Goal: Task Accomplishment & Management: Use online tool/utility

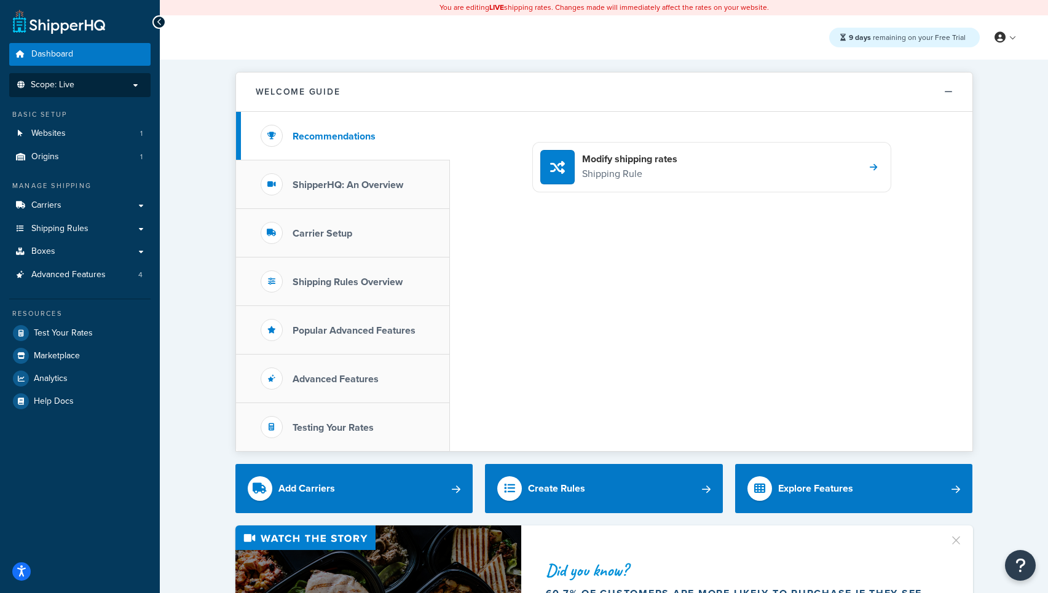
click at [98, 87] on p "Scope: Live" at bounding box center [80, 85] width 130 height 10
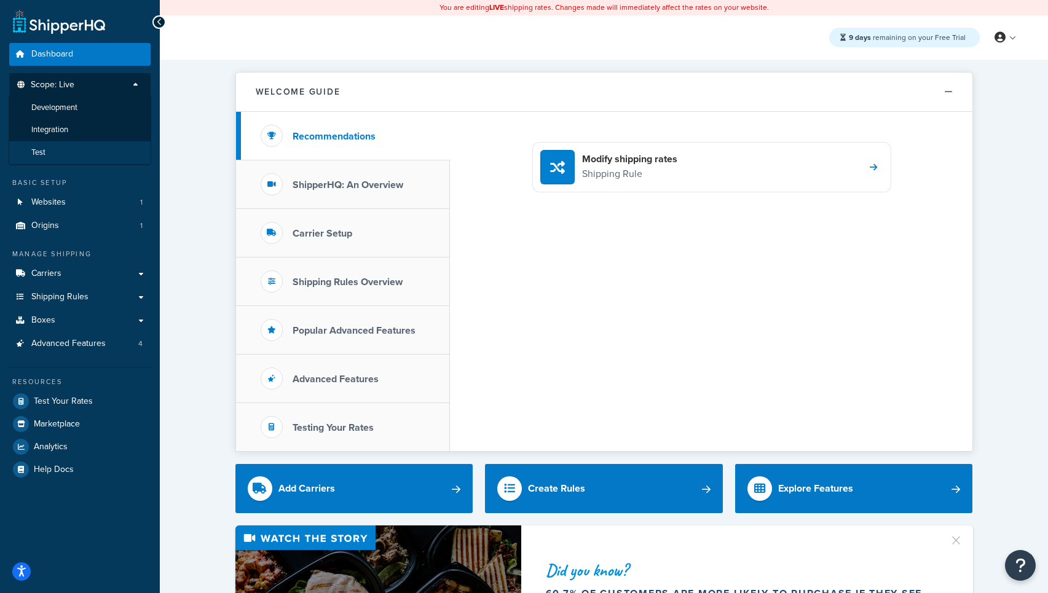
click at [49, 160] on li "Test" at bounding box center [80, 152] width 143 height 23
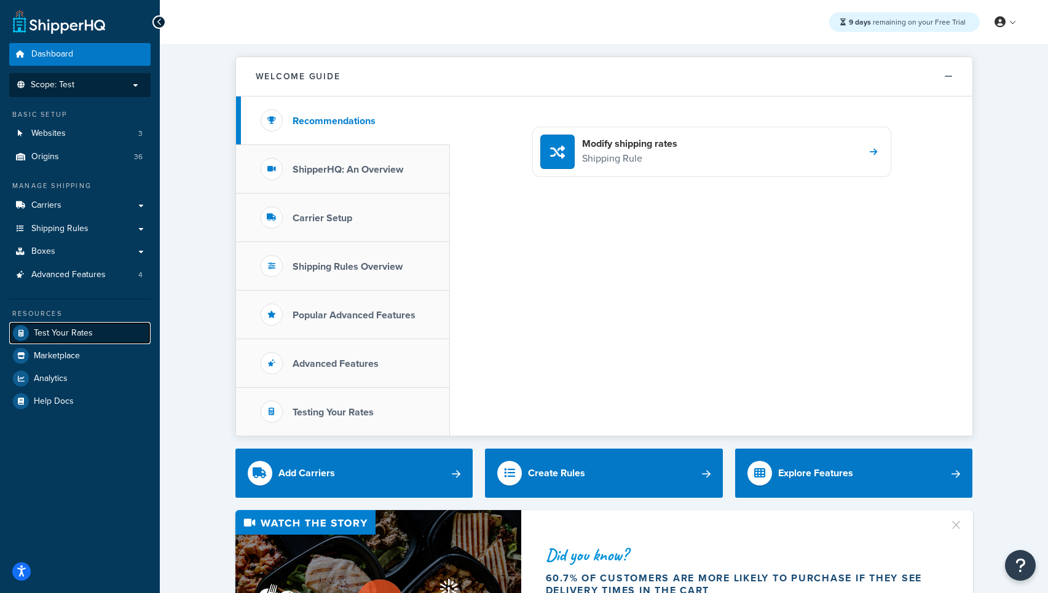
click at [82, 333] on span "Test Your Rates" at bounding box center [63, 333] width 59 height 10
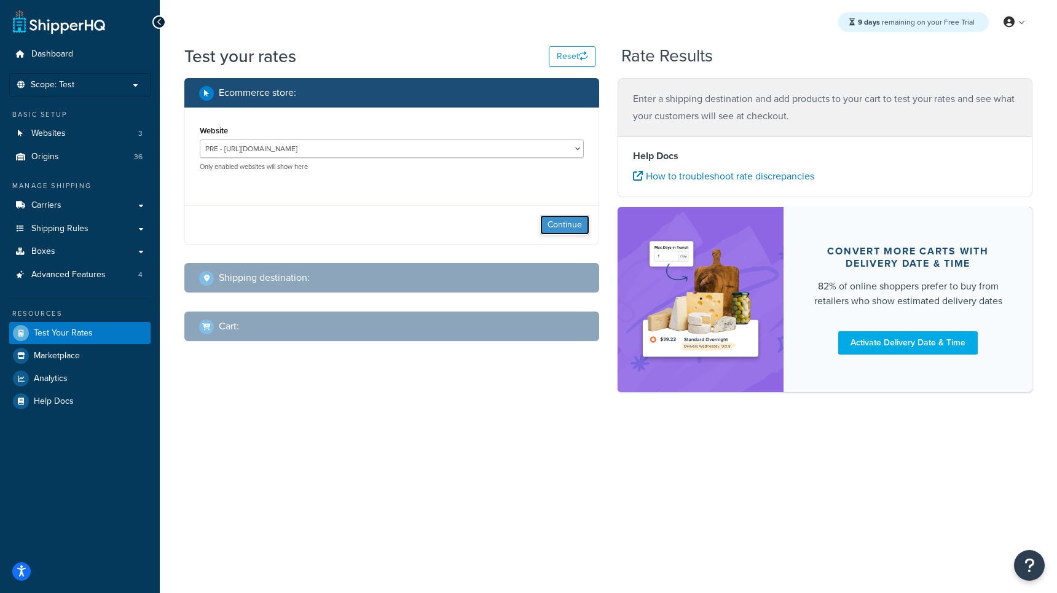
click at [564, 223] on button "Continue" at bounding box center [564, 225] width 49 height 20
select select "[GEOGRAPHIC_DATA]"
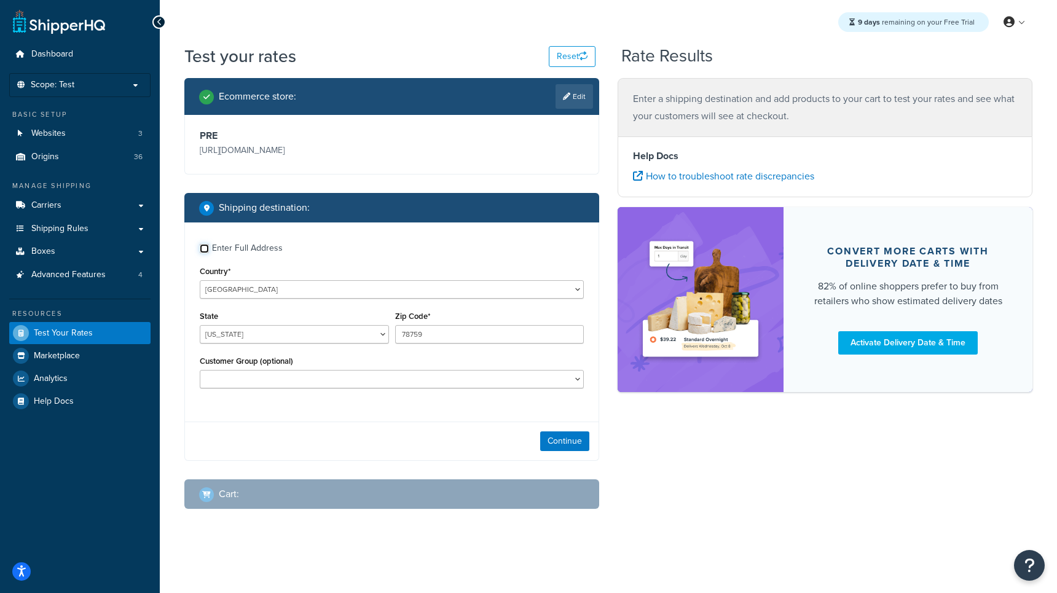
click at [205, 250] on input "Enter Full Address" at bounding box center [204, 248] width 9 height 9
checkbox input "true"
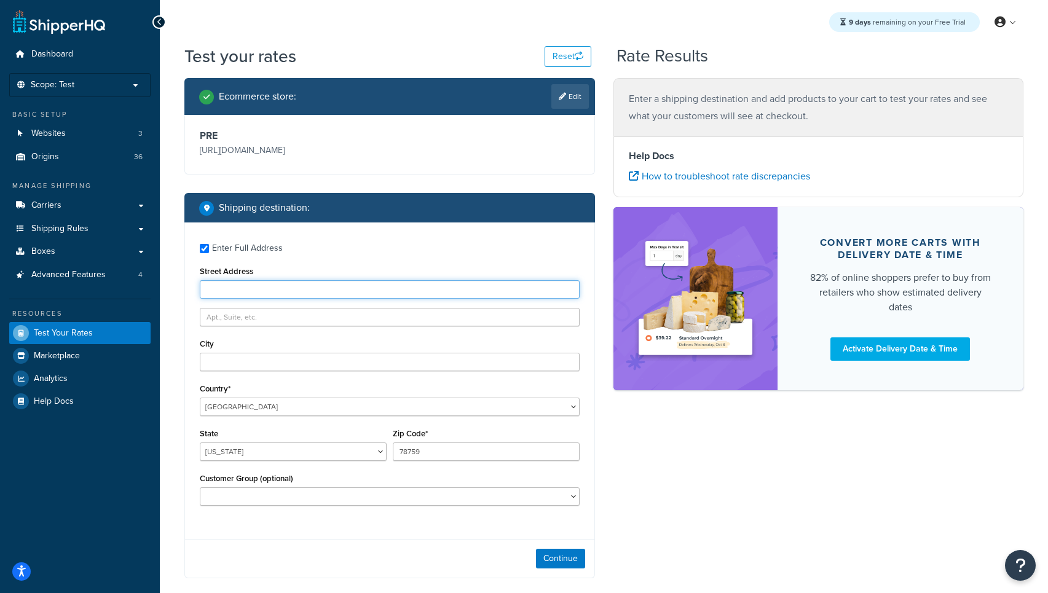
click at [239, 287] on input "Street Address" at bounding box center [390, 289] width 380 height 18
paste input "SHQ_20250918_1214_shipperws_20459_52002496"
type input "SHQ_20250918_1214_shipperws_20459_52002496"
type input "[STREET_ADDRESS]"
type input "[GEOGRAPHIC_DATA]"
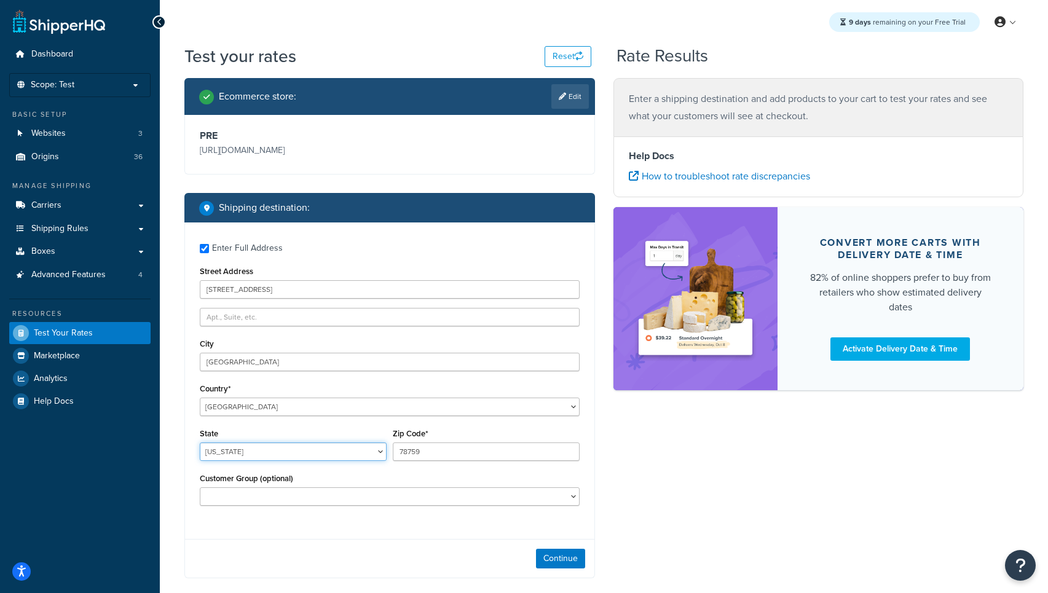
select select "NY"
click at [200, 443] on select "[US_STATE] [US_STATE] [US_STATE] [US_STATE] [US_STATE] Armed Forces Americas Ar…" at bounding box center [293, 452] width 187 height 18
type input "0"
type input "11205"
click at [564, 564] on button "Continue" at bounding box center [560, 559] width 49 height 20
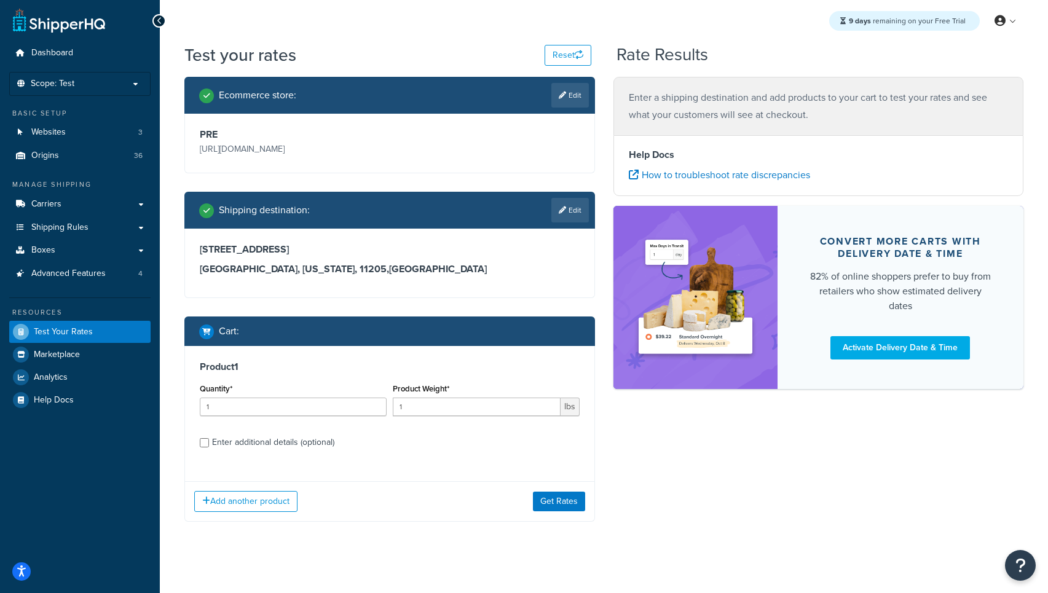
scroll to position [10, 0]
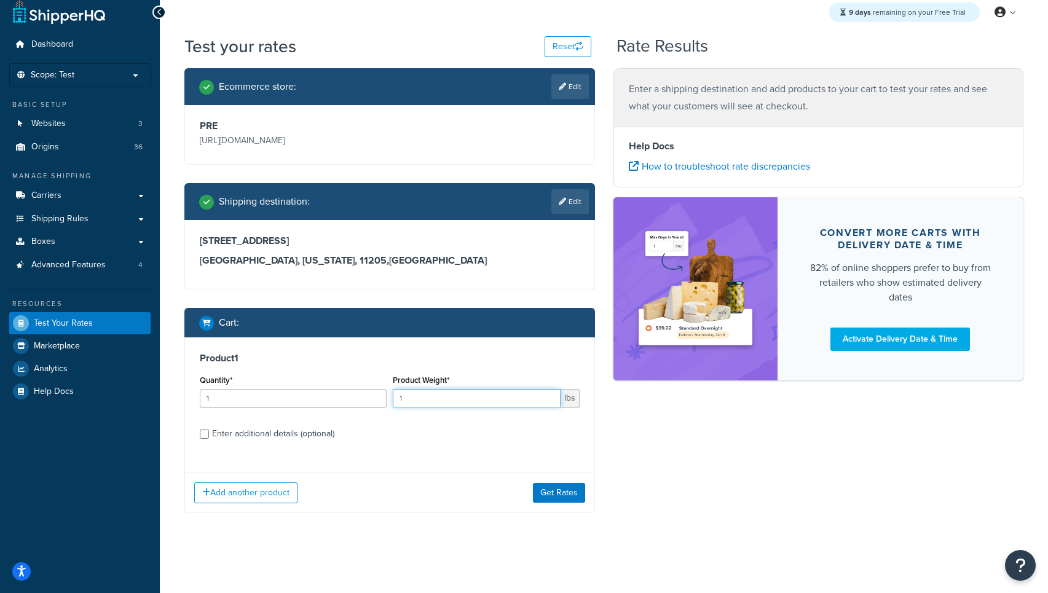
drag, startPoint x: 409, startPoint y: 400, endPoint x: 373, endPoint y: 404, distance: 36.5
click at [373, 404] on div "Quantity* 1 Product Weight* 1 lbs" at bounding box center [390, 394] width 386 height 45
type input "17.6"
click at [204, 433] on input "Enter additional details (optional)" at bounding box center [204, 434] width 9 height 9
checkbox input "true"
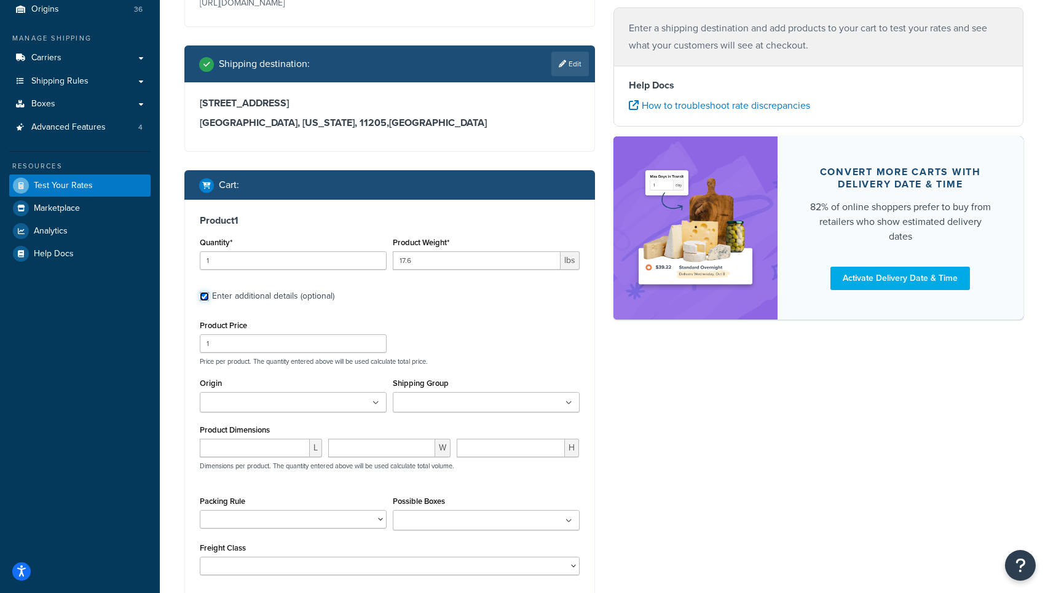
scroll to position [156, 0]
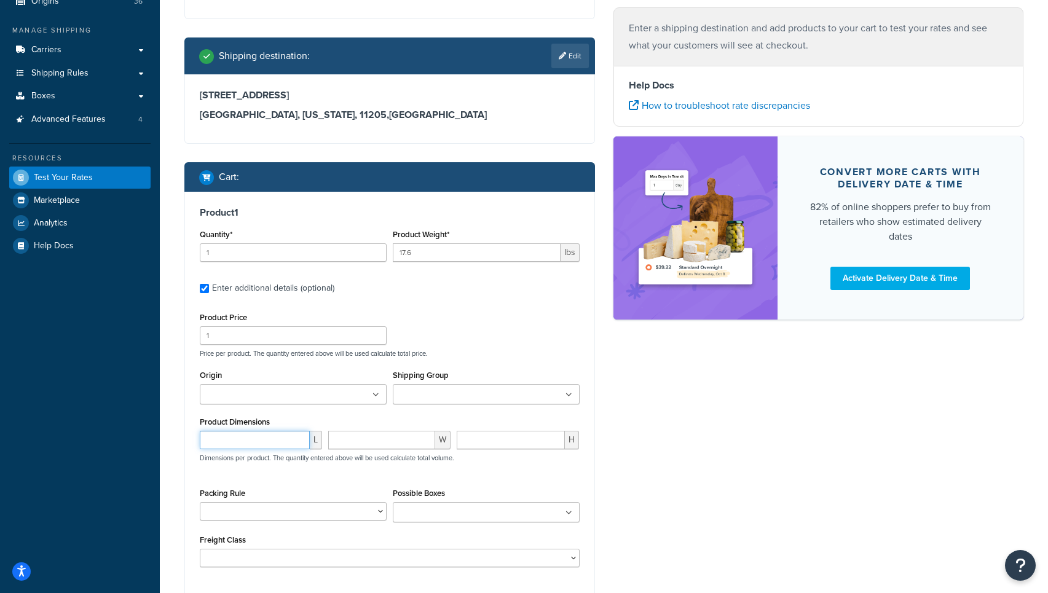
click at [247, 443] on input "number" at bounding box center [255, 440] width 110 height 18
type input "48"
type input "24"
type input "1"
click at [432, 397] on input "Shipping Group" at bounding box center [451, 396] width 109 height 14
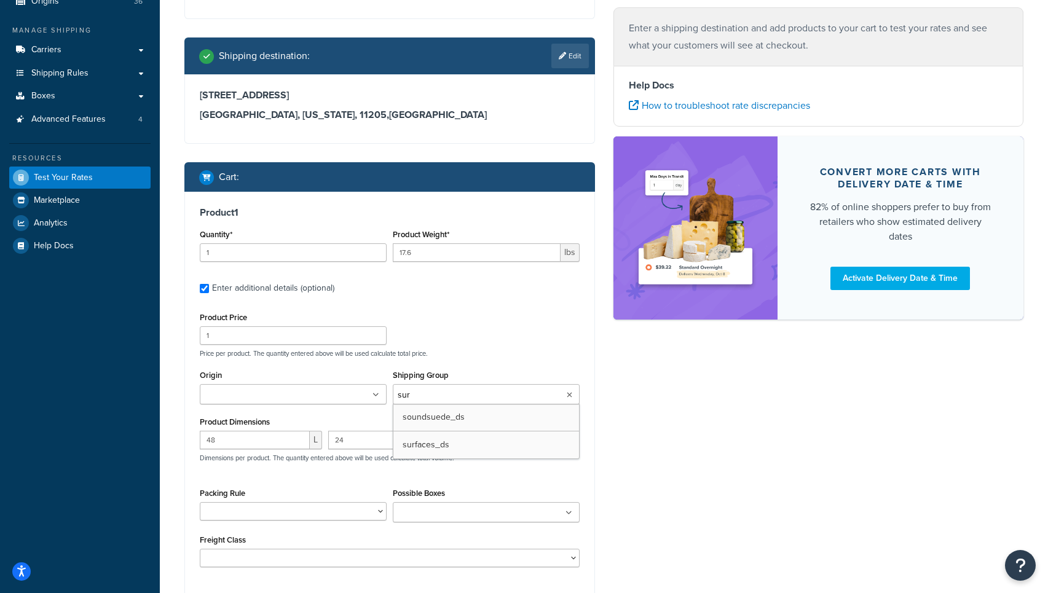
type input "surf"
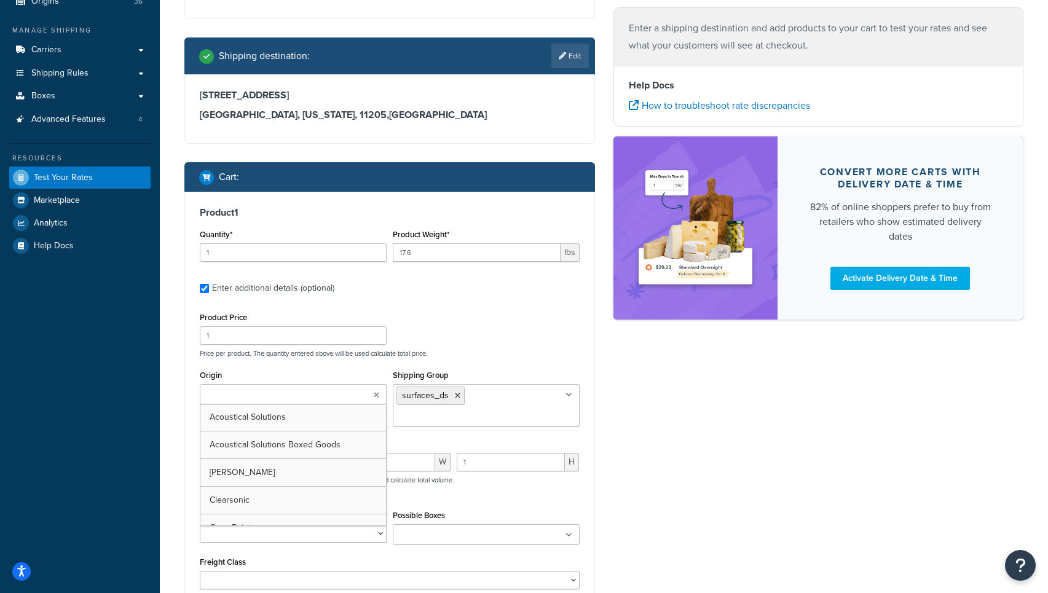
click at [259, 399] on input "Origin" at bounding box center [258, 396] width 109 height 14
type input "Surf"
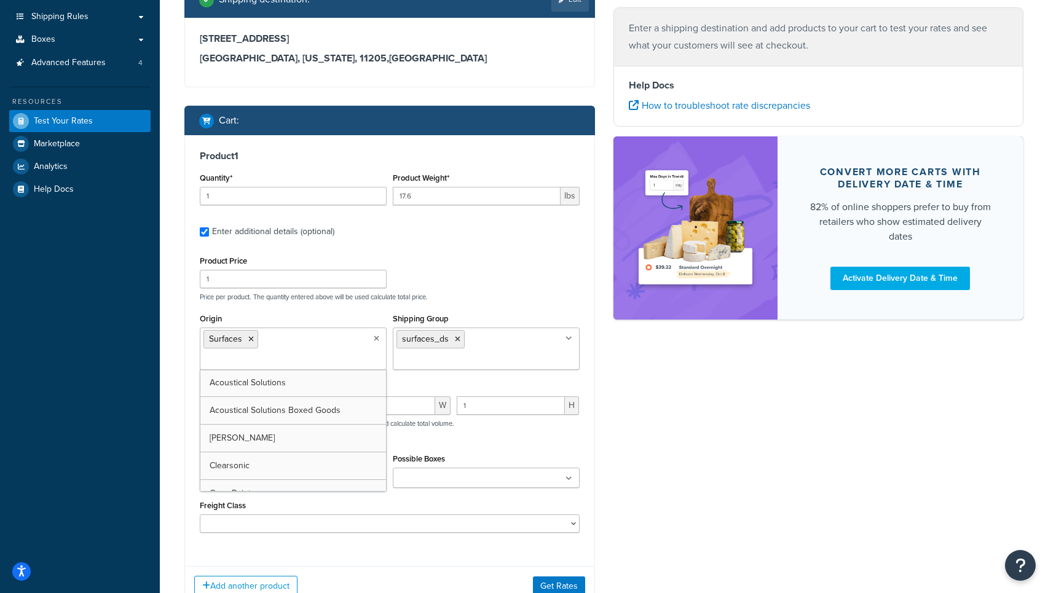
click at [176, 416] on div "Ecommerce store : Edit PRE [URL][DOMAIN_NAME] Shipping destination : Edit [STRE…" at bounding box center [389, 245] width 429 height 759
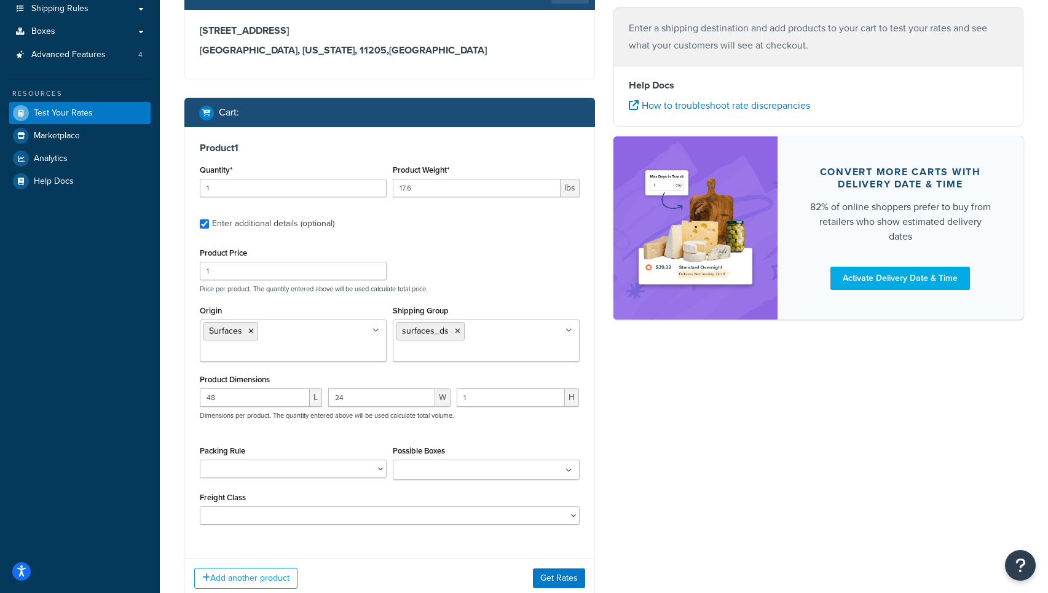
click at [467, 466] on input "Possible Boxes" at bounding box center [451, 471] width 109 height 14
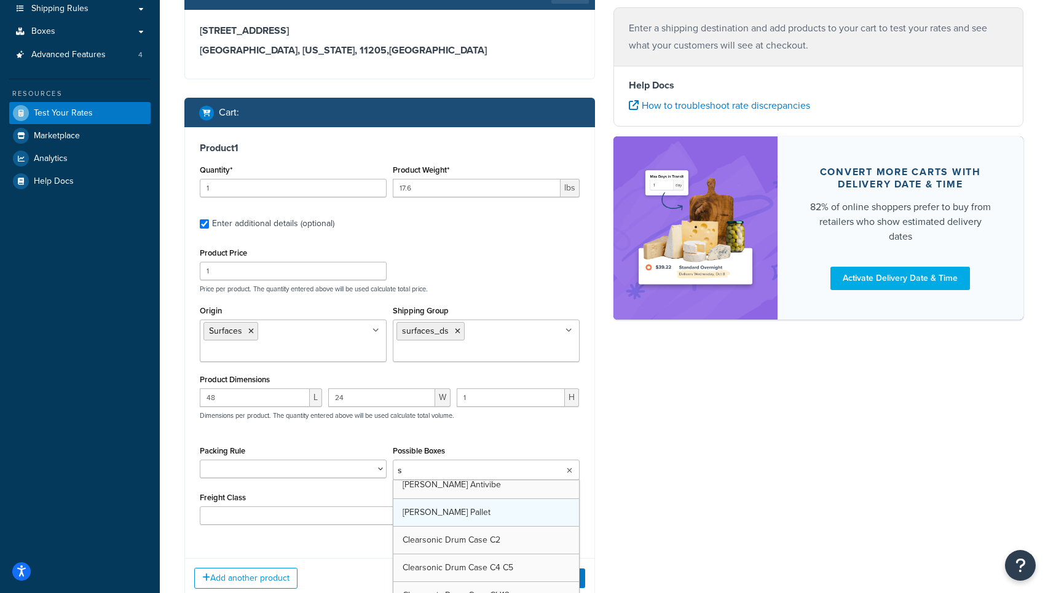
scroll to position [0, 0]
type input "surf"
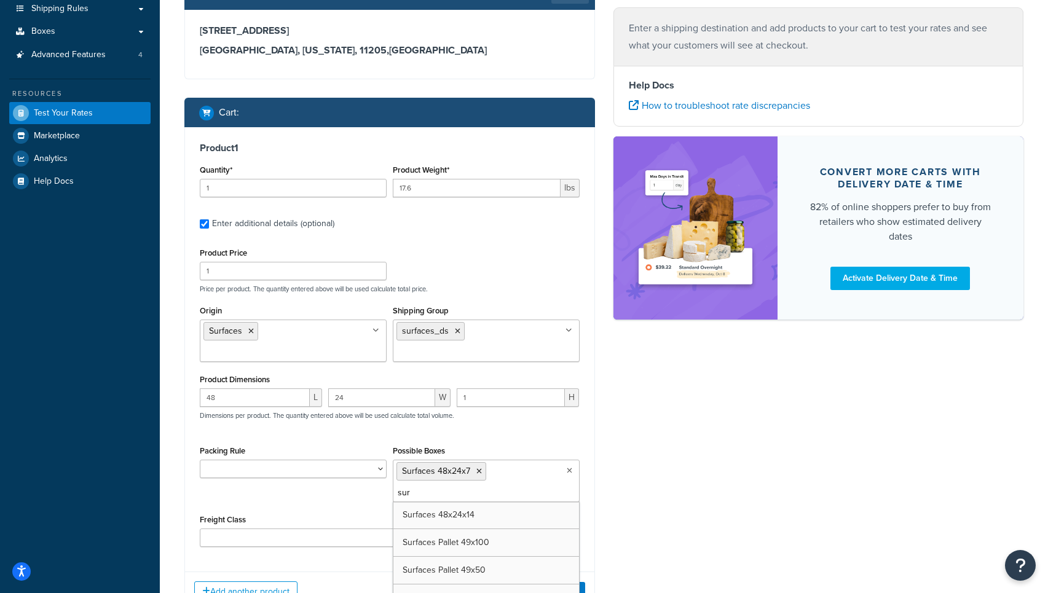
type input "surf"
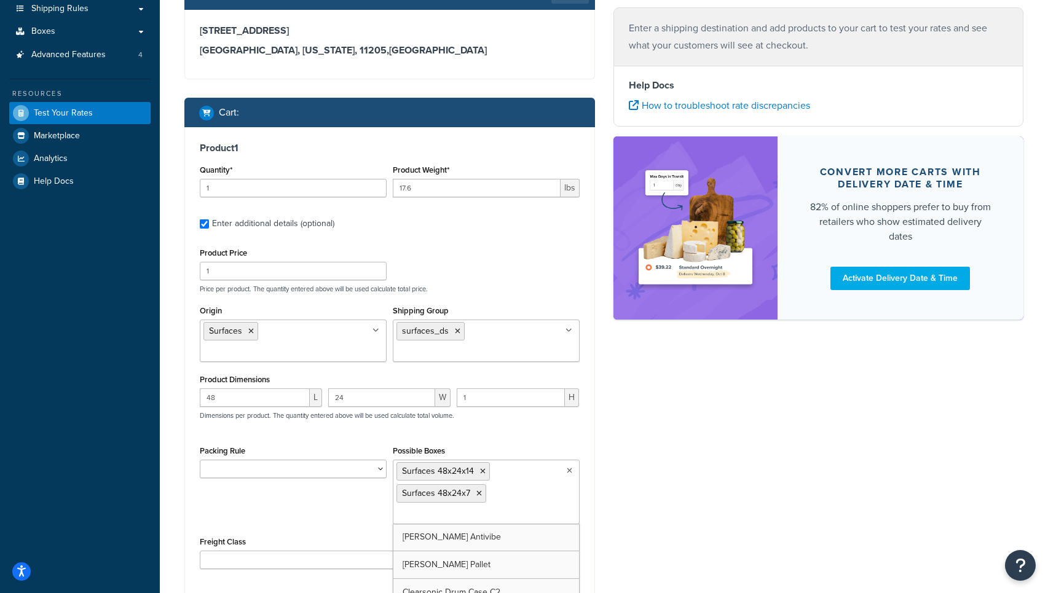
click at [647, 480] on div "Ecommerce store : Edit PRE [URL][DOMAIN_NAME] Shipping destination : Edit [STRE…" at bounding box center [604, 255] width 858 height 795
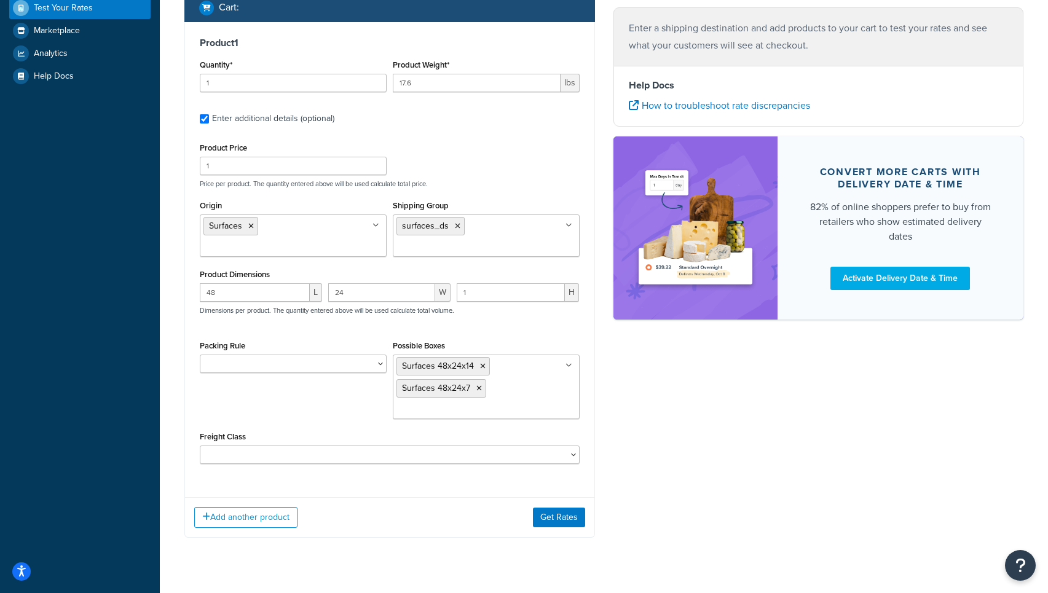
scroll to position [333, 0]
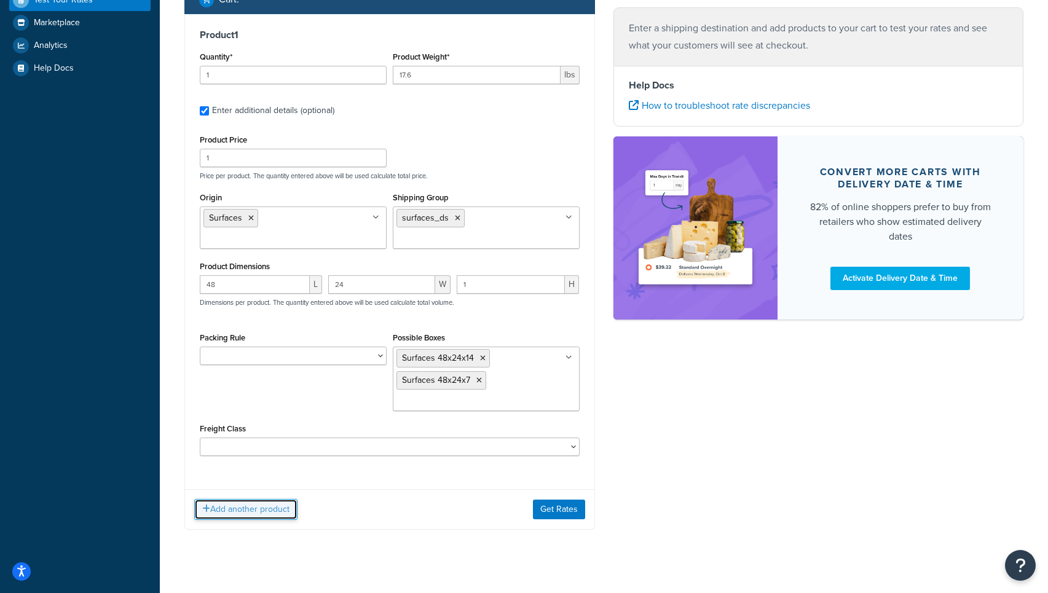
click at [243, 508] on button "Add another product" at bounding box center [245, 509] width 103 height 21
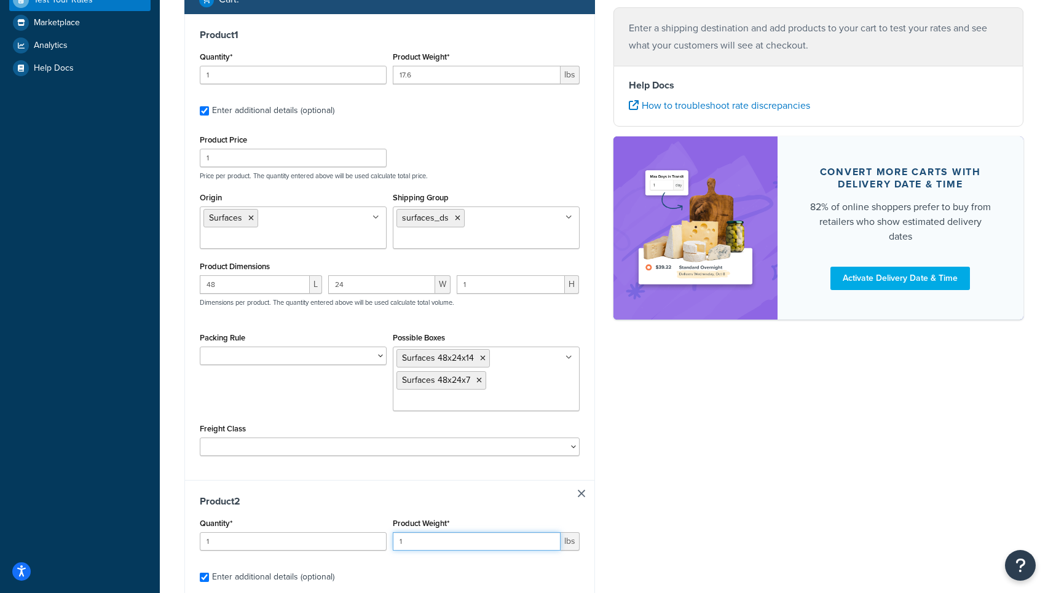
click at [440, 543] on input "1" at bounding box center [477, 541] width 168 height 18
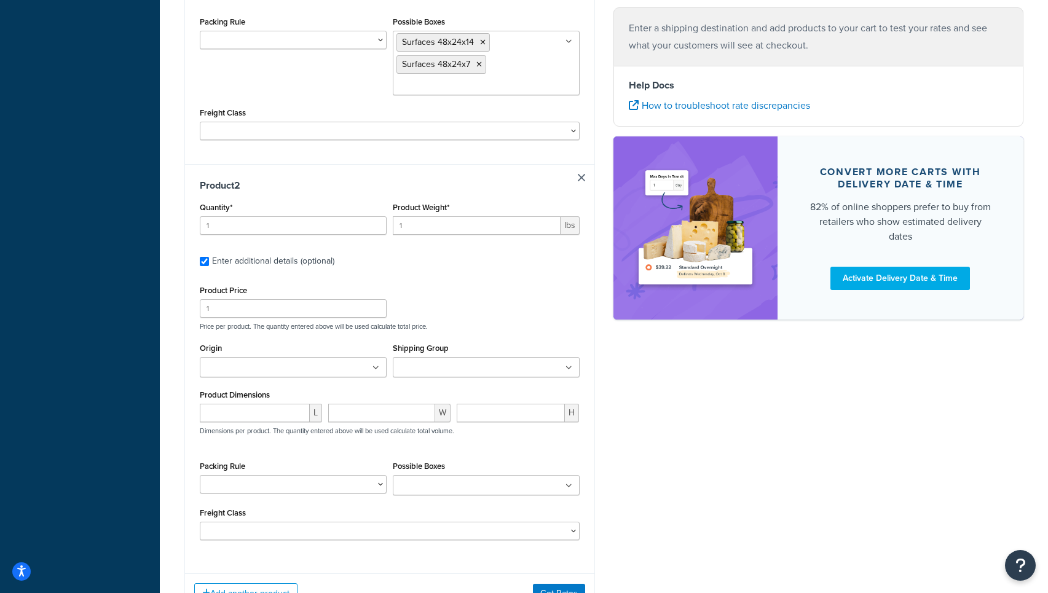
click at [579, 183] on div "Product 2 Quantity* 1 Product Weight* 1 lbs Enter additional details (optional)…" at bounding box center [389, 364] width 409 height 400
click at [581, 180] on link at bounding box center [581, 177] width 7 height 7
checkbox input "false"
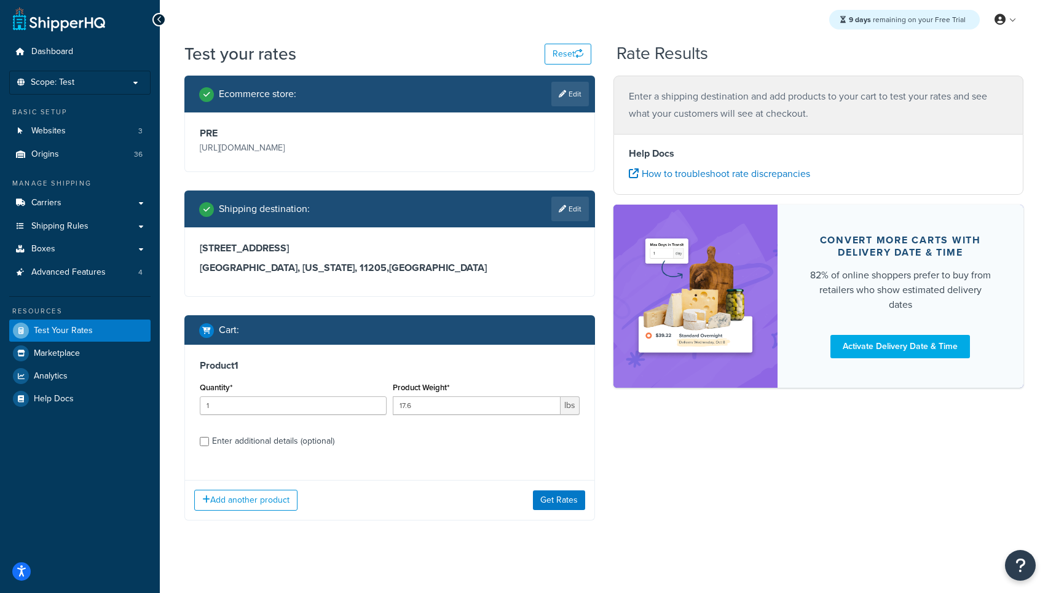
scroll to position [0, 0]
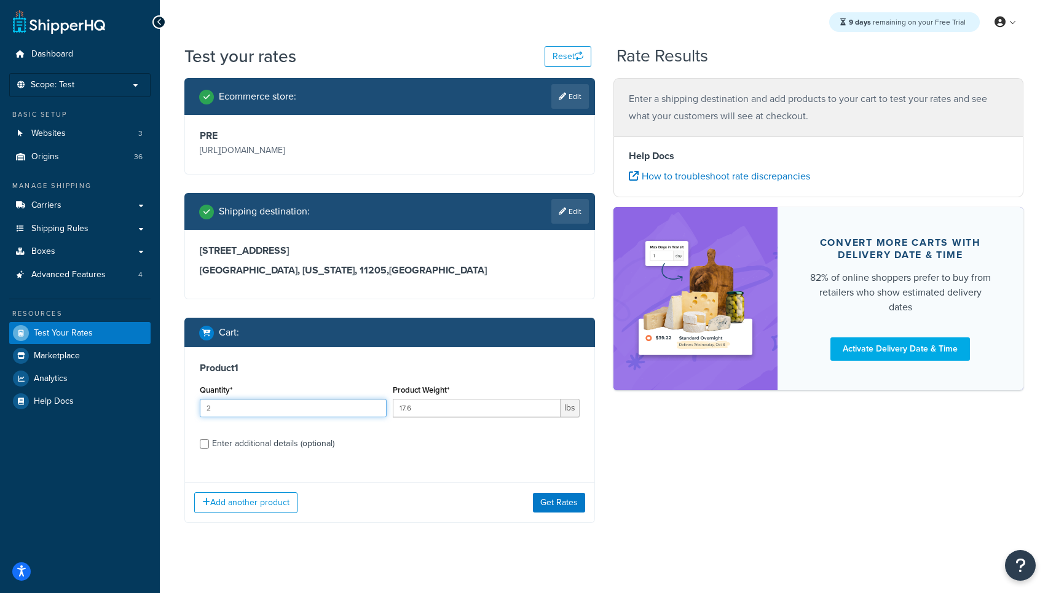
type input "2"
click at [373, 405] on input "2" at bounding box center [293, 408] width 187 height 18
click at [561, 505] on button "Get Rates" at bounding box center [559, 503] width 52 height 20
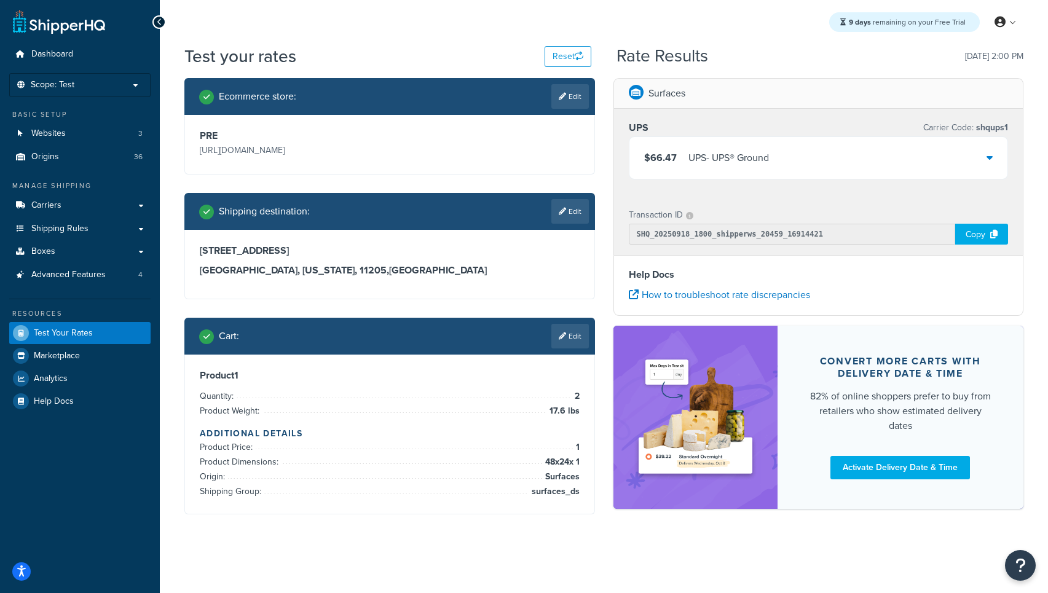
click at [879, 155] on div "$66.47 UPS - UPS® Ground" at bounding box center [819, 158] width 379 height 42
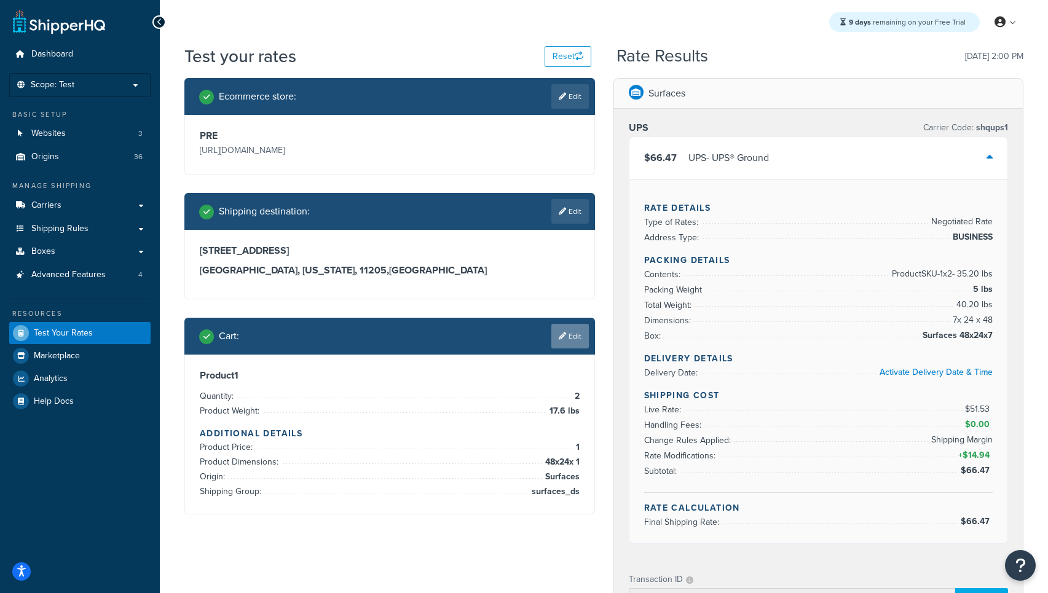
click at [571, 344] on link "Edit" at bounding box center [570, 336] width 38 height 25
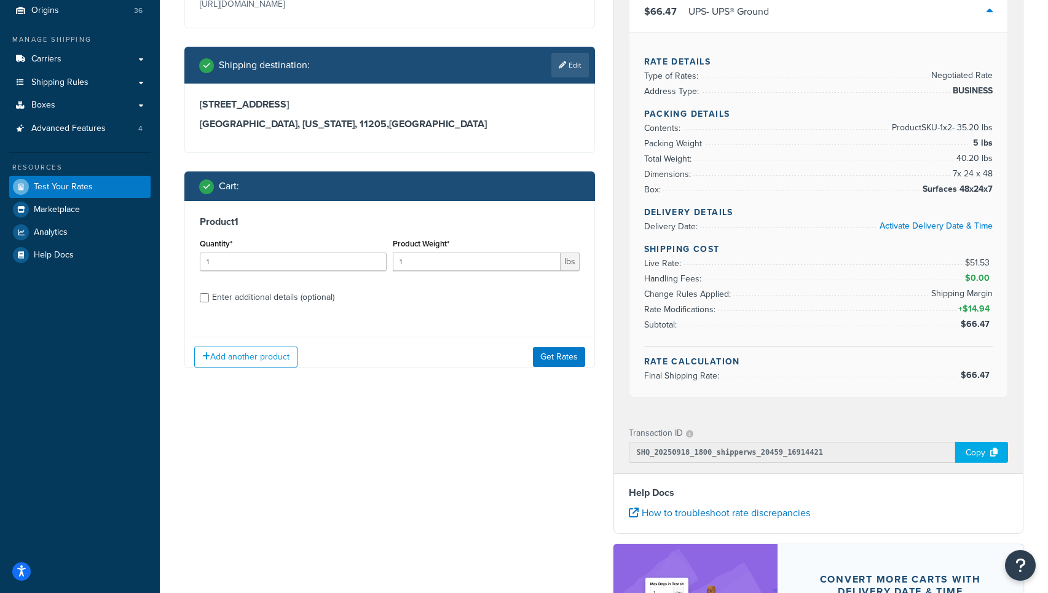
scroll to position [272, 0]
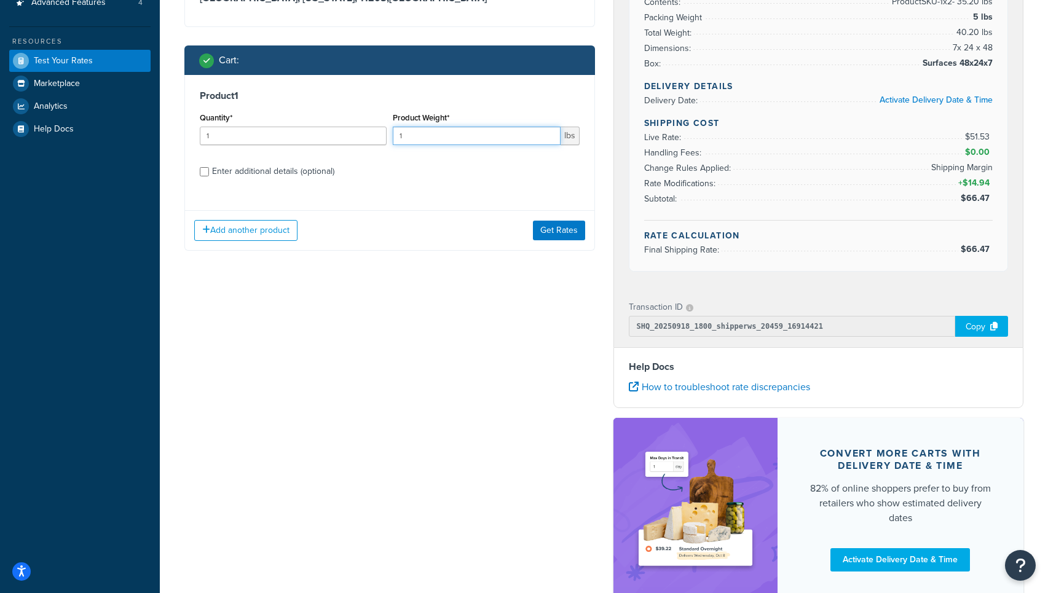
click at [453, 133] on input "1" at bounding box center [477, 136] width 168 height 18
type input "17.6"
click at [204, 172] on input "Enter additional details (optional)" at bounding box center [204, 171] width 9 height 9
checkbox input "true"
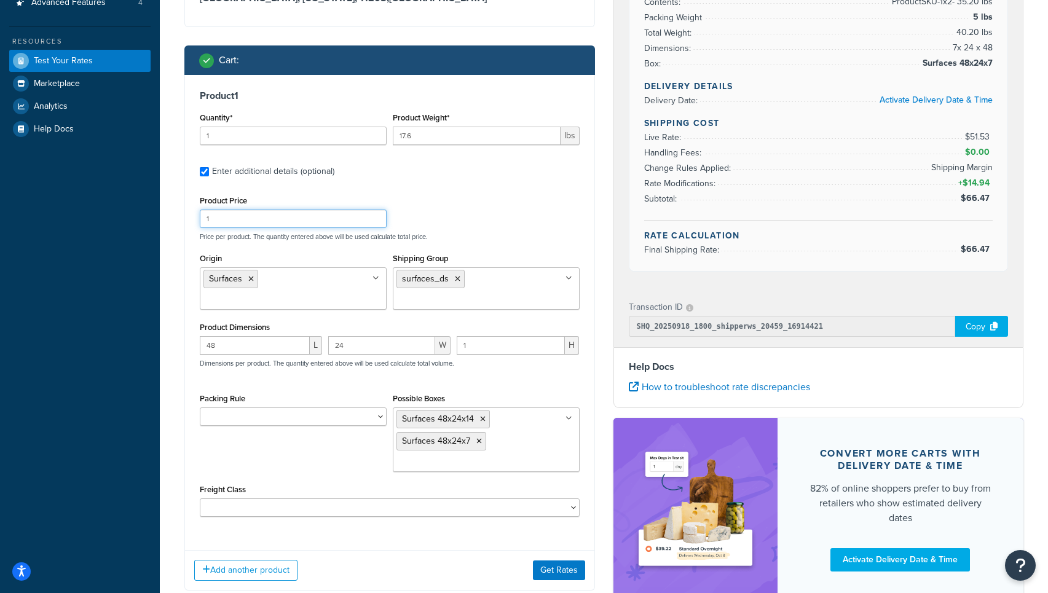
click at [286, 218] on input "1" at bounding box center [293, 219] width 187 height 18
type input "199.99"
click at [478, 443] on icon at bounding box center [479, 441] width 6 height 7
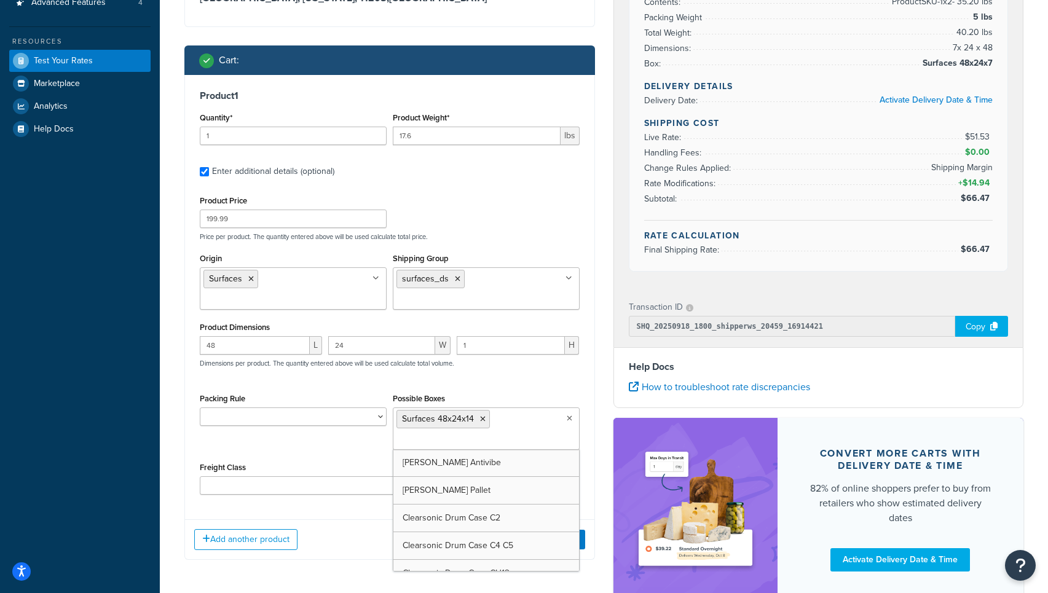
click at [609, 422] on div "Surfaces UPS Carrier Code: shqups1 $66.47 UPS - UPS® Ground Rate Details Type o…" at bounding box center [818, 210] width 429 height 808
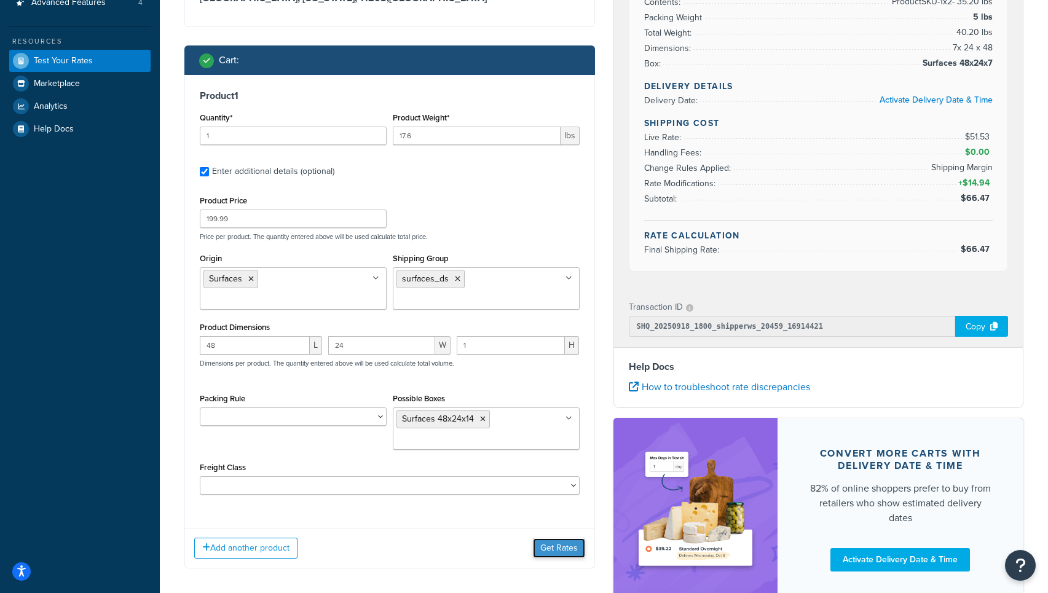
click at [567, 551] on button "Get Rates" at bounding box center [559, 549] width 52 height 20
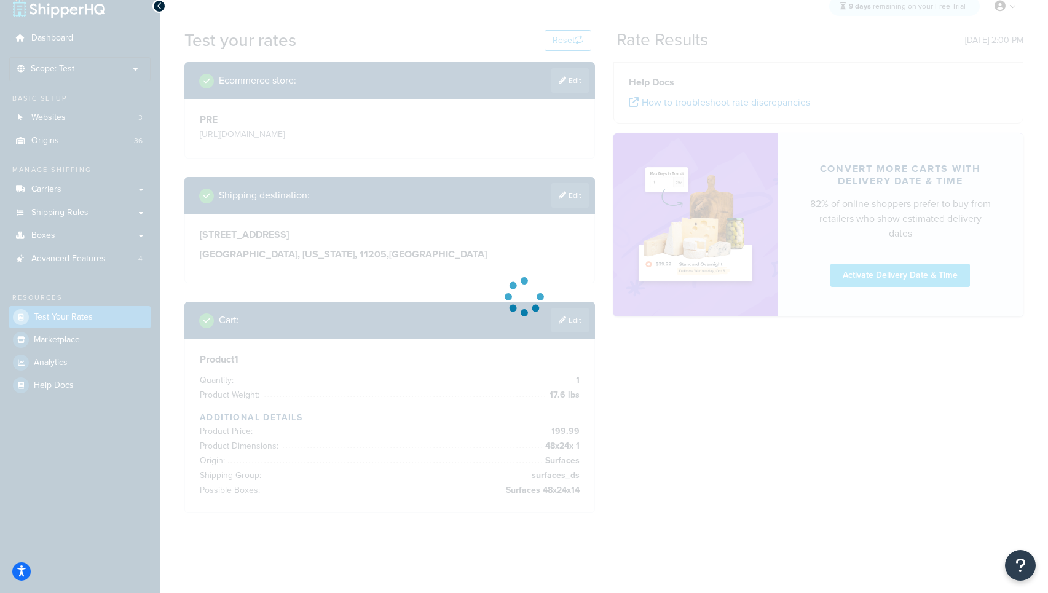
scroll to position [16, 0]
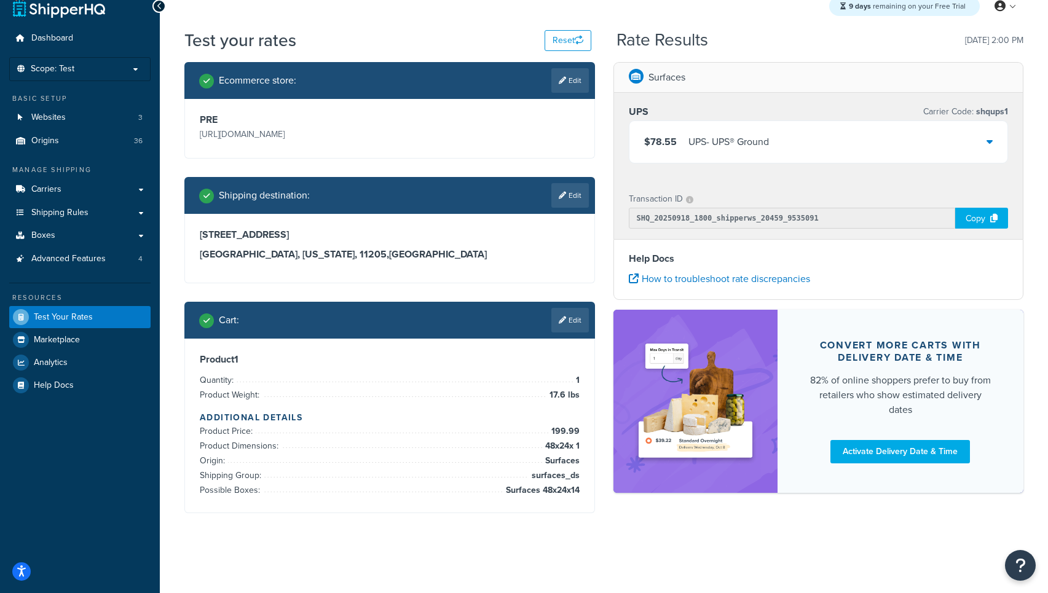
click at [853, 144] on div "$78.55 UPS - UPS® Ground" at bounding box center [819, 142] width 379 height 42
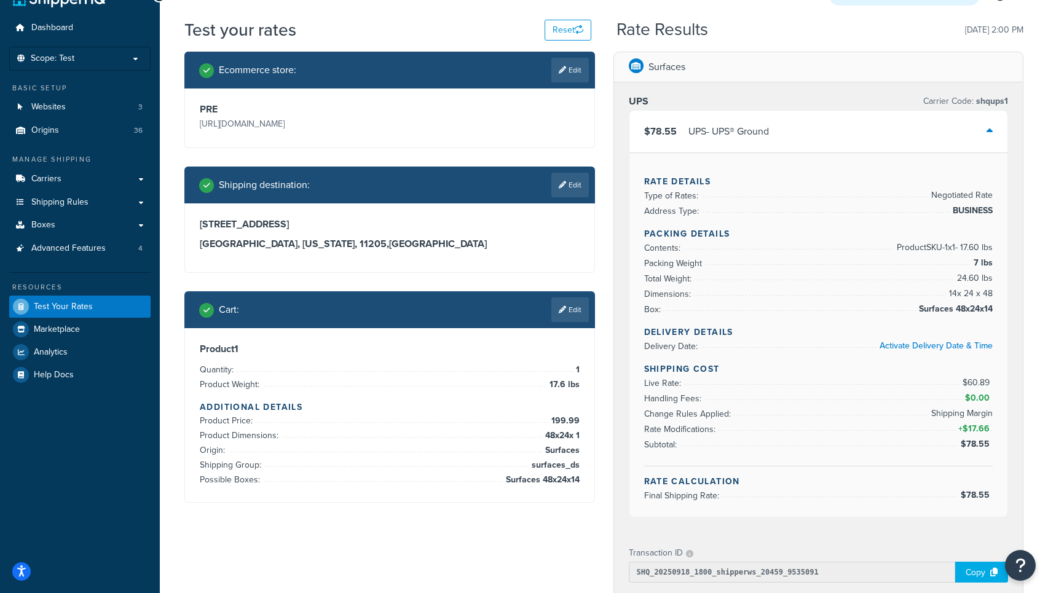
scroll to position [0, 0]
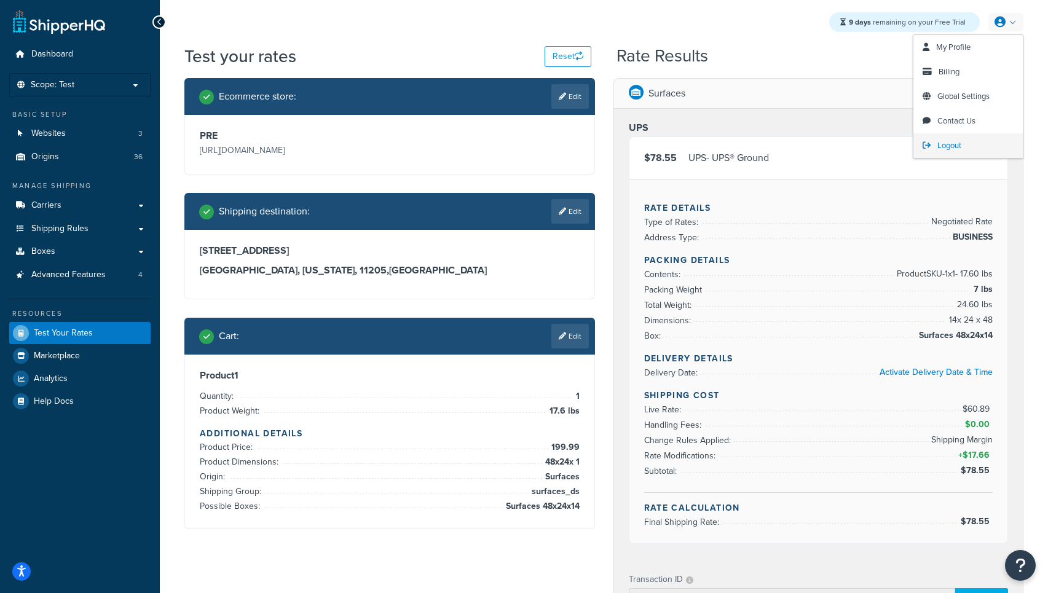
click at [949, 148] on span "Logout" at bounding box center [950, 146] width 24 height 12
